Goal: Information Seeking & Learning: Learn about a topic

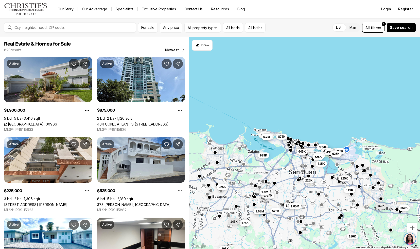
click at [13, 122] on link "j2 CALLE CHURCH HL #J2, GUAYNABO PR, 00966" at bounding box center [30, 124] width 53 height 4
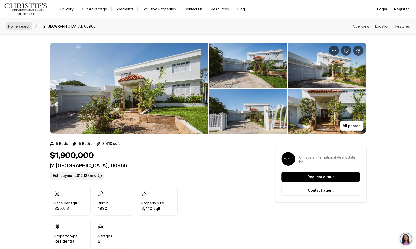
click at [13, 28] on span "Home search" at bounding box center [19, 26] width 22 height 4
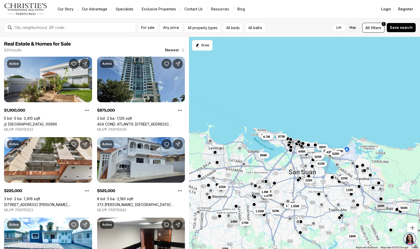
click at [112, 122] on link "404 COND. ATLANTIS [STREET_ADDRESS][PERSON_NAME]" at bounding box center [141, 124] width 88 height 4
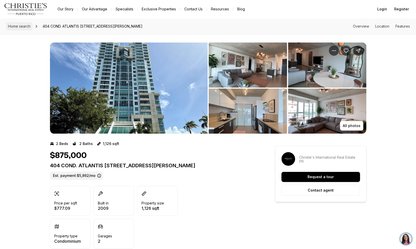
click at [9, 24] on span "Home search" at bounding box center [19, 26] width 22 height 4
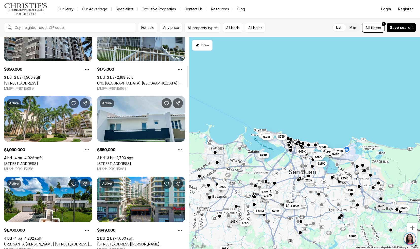
scroll to position [281, 0]
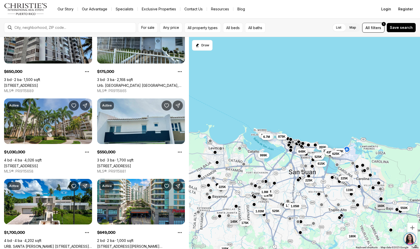
click at [17, 164] on link "[STREET_ADDRESS]" at bounding box center [21, 166] width 34 height 4
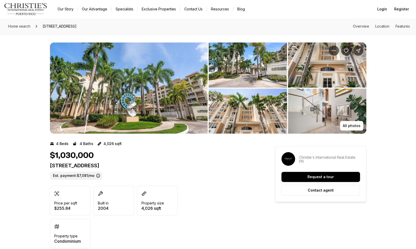
click at [85, 94] on img "View image gallery" at bounding box center [129, 88] width 158 height 91
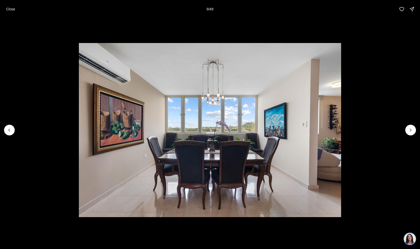
click at [15, 19] on li "10 of 49" at bounding box center [210, 130] width 420 height 224
click at [5, 7] on button "Close" at bounding box center [10, 9] width 15 height 10
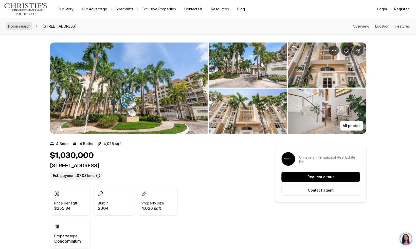
click at [19, 26] on span "Home search" at bounding box center [19, 26] width 22 height 4
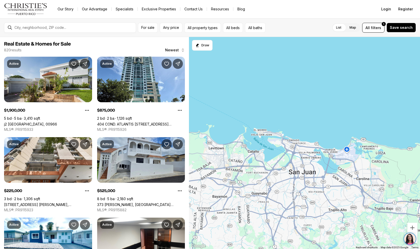
scroll to position [281, 0]
